Goal: Find specific page/section: Find specific page/section

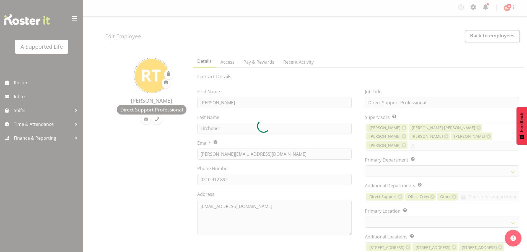
select select "TimelineWeek"
select select
select select "566"
select select "924"
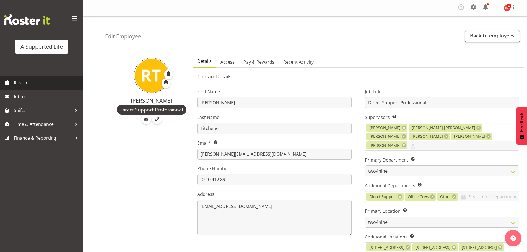
click at [35, 83] on span "Roster" at bounding box center [47, 83] width 66 height 8
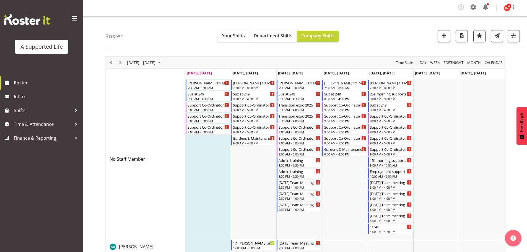
scroll to position [2813, 0]
